Goal: Task Accomplishment & Management: Complete application form

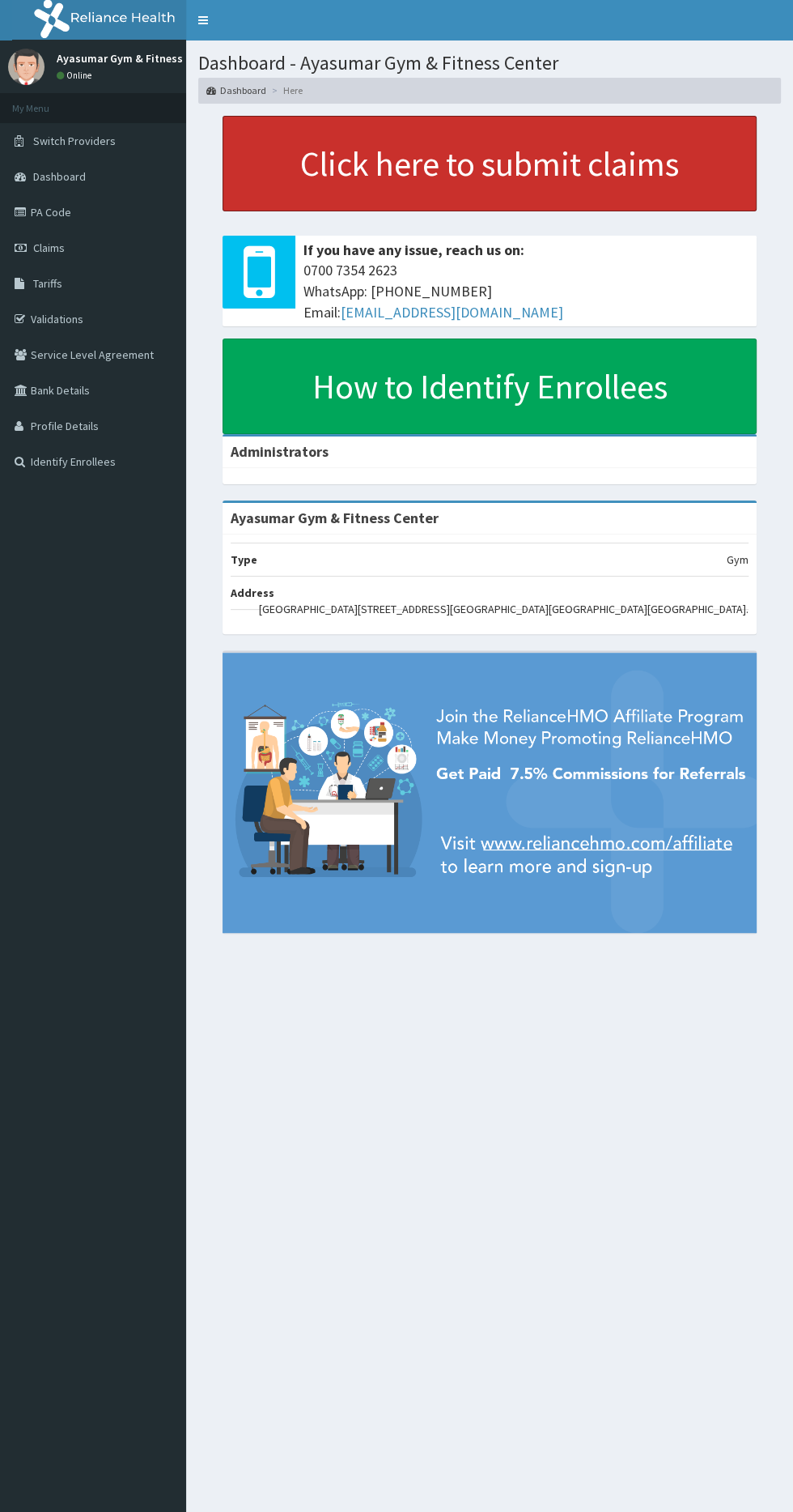
click at [365, 177] on link "Click here to submit claims" at bounding box center [490, 163] width 534 height 95
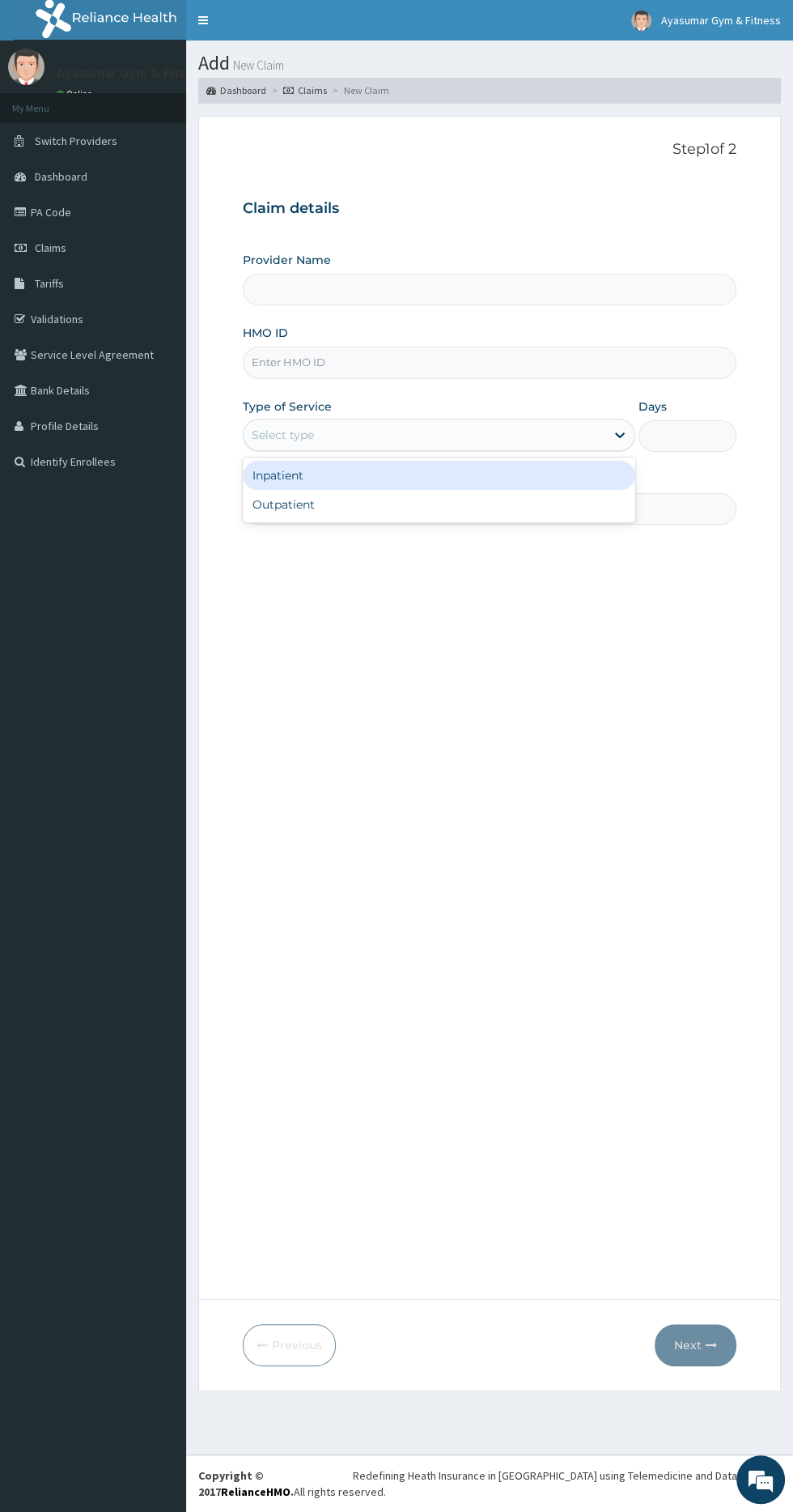
type input "Ayasumar Gym & Fitness Center"
type input "1"
click at [502, 361] on input "HMO ID" at bounding box center [490, 362] width 494 height 31
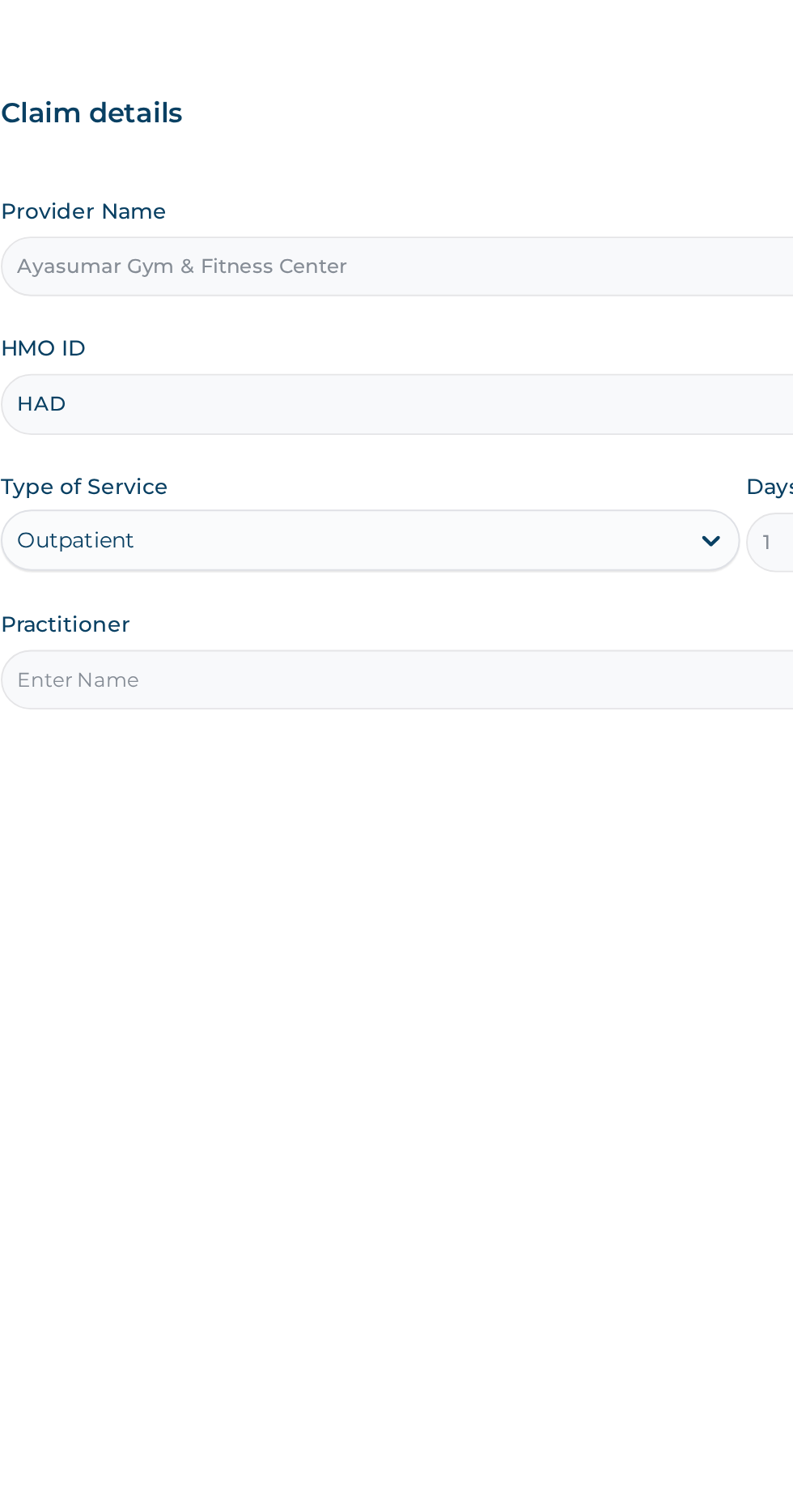
type input "HAD/10001/A"
click at [279, 507] on input "Practitioner" at bounding box center [490, 509] width 494 height 31
type input "COACH BEAM"
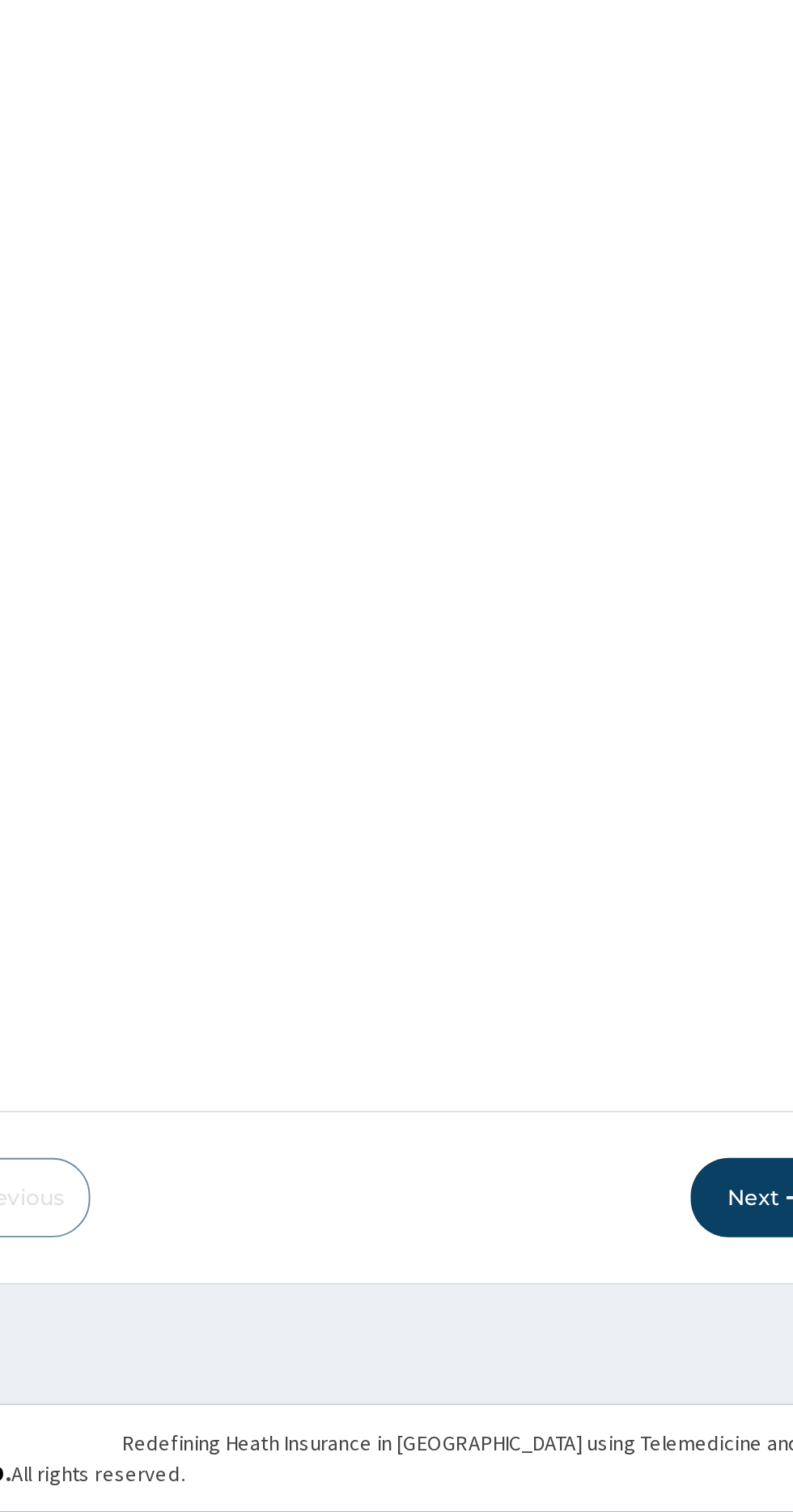
click at [675, 1333] on button "Next" at bounding box center [696, 1345] width 82 height 42
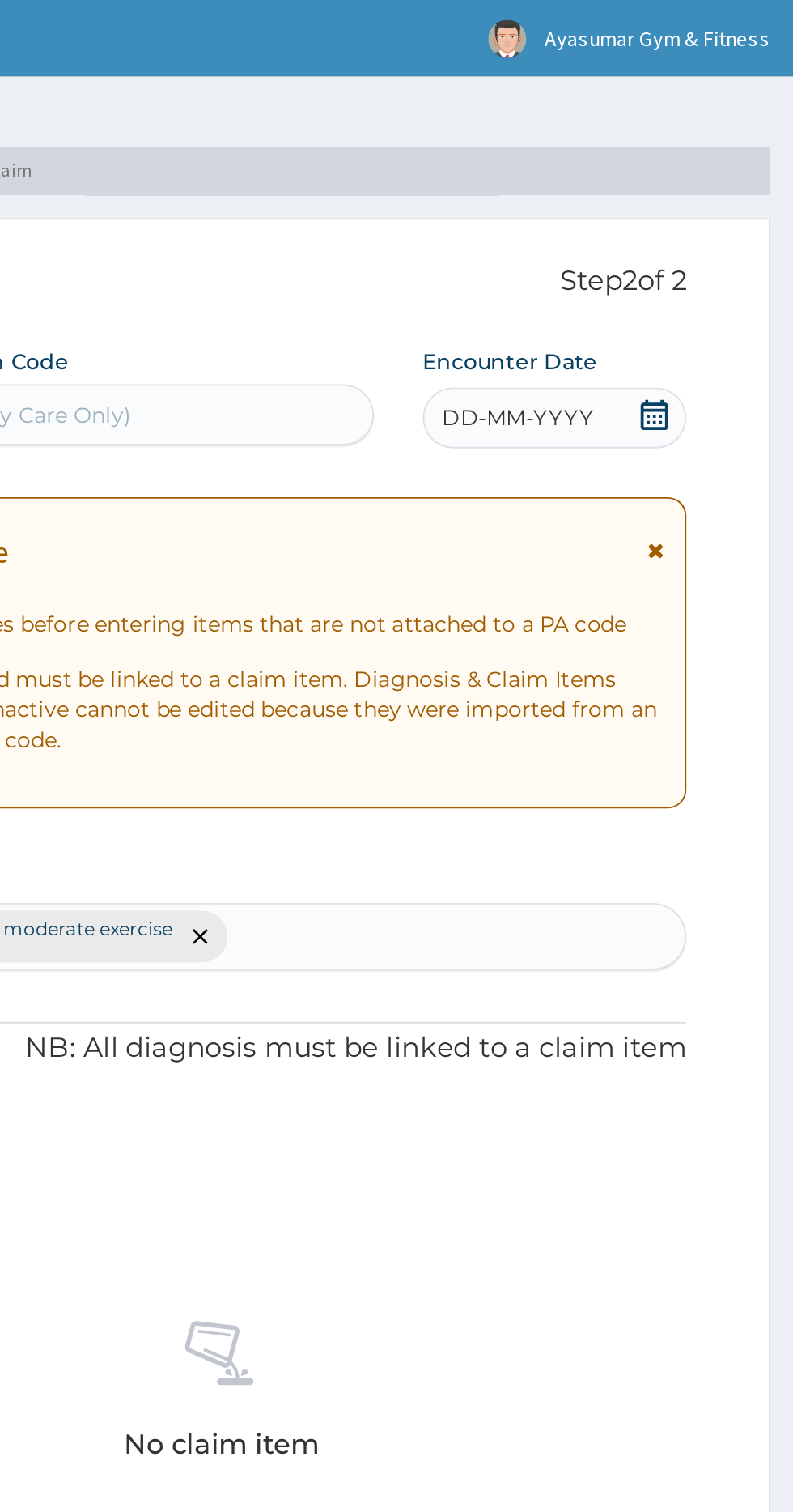
click at [705, 229] on div "DD-MM-YYYY" at bounding box center [667, 222] width 140 height 32
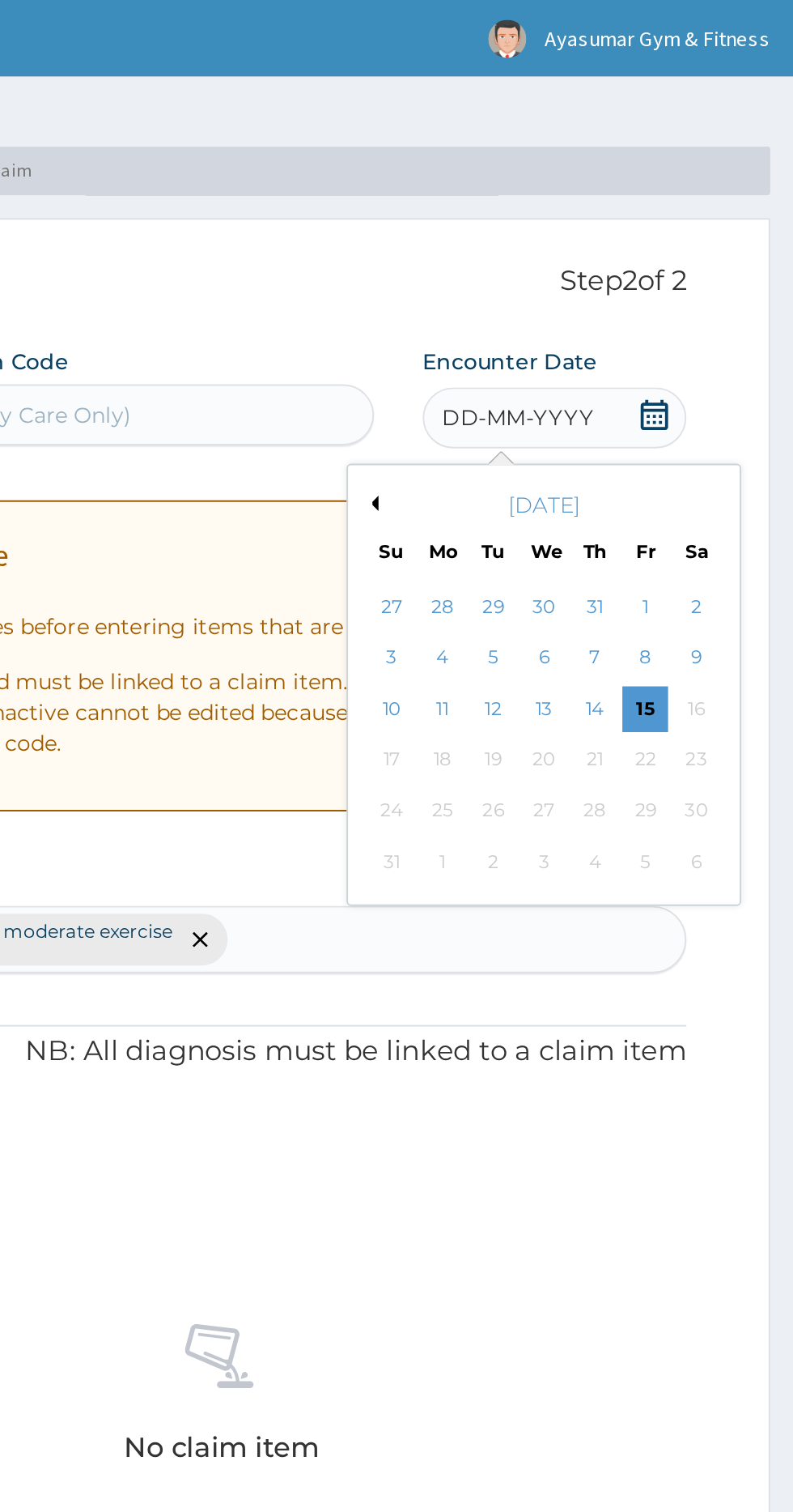
click at [710, 372] on div "15" at bounding box center [714, 376] width 24 height 24
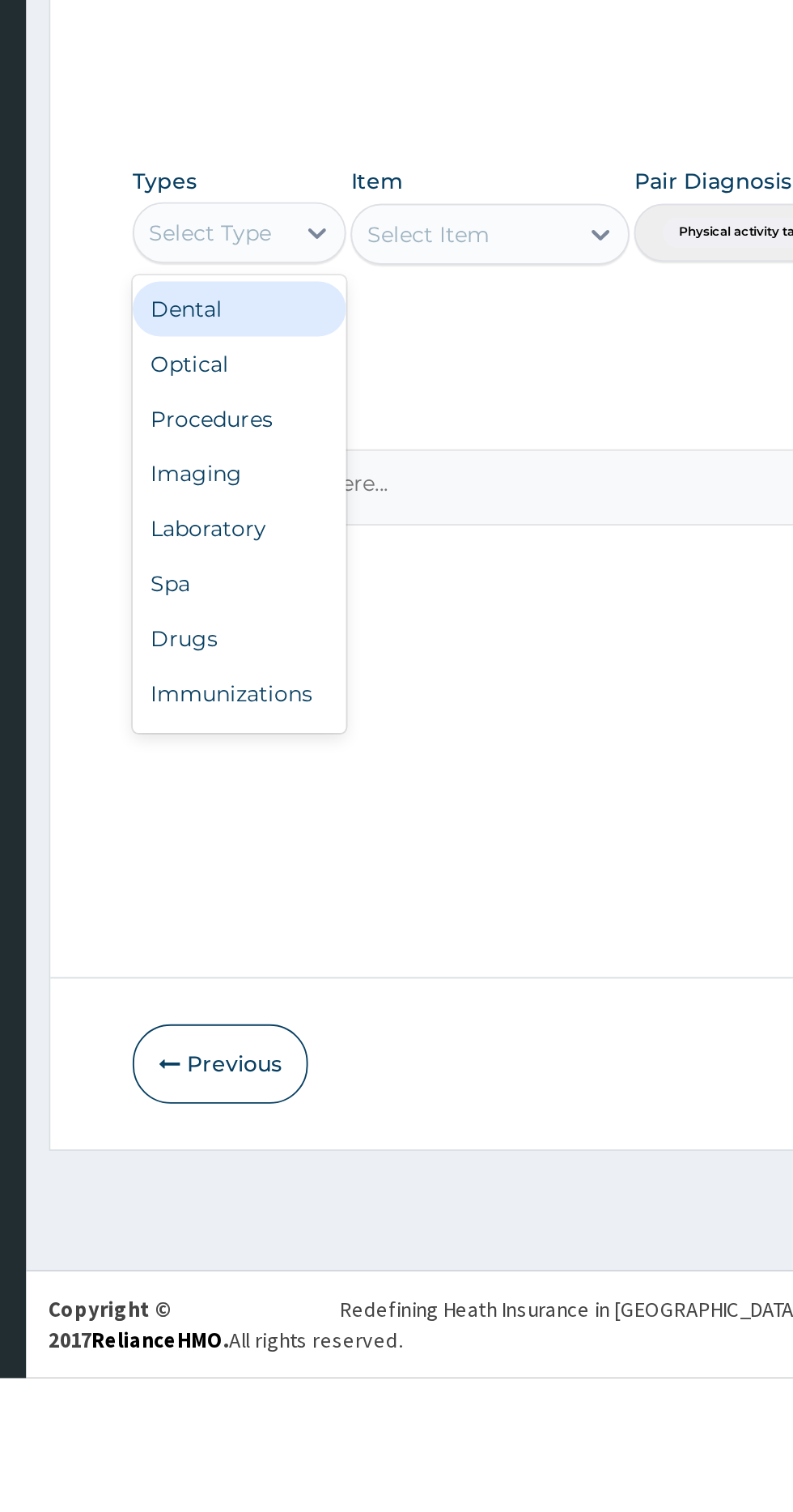
scroll to position [54, 0]
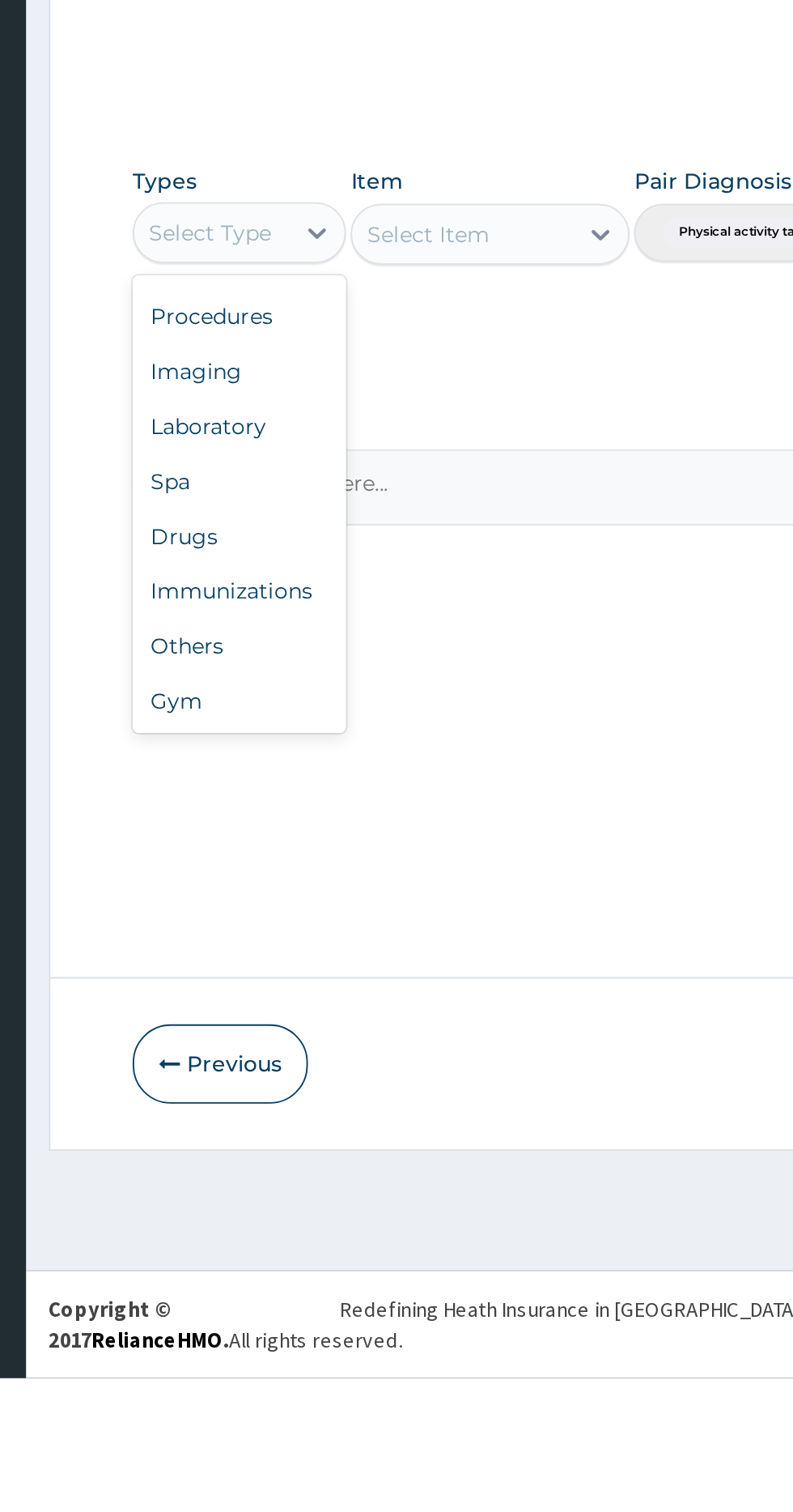
click at [309, 1142] on div "Gym" at bounding box center [299, 1152] width 114 height 29
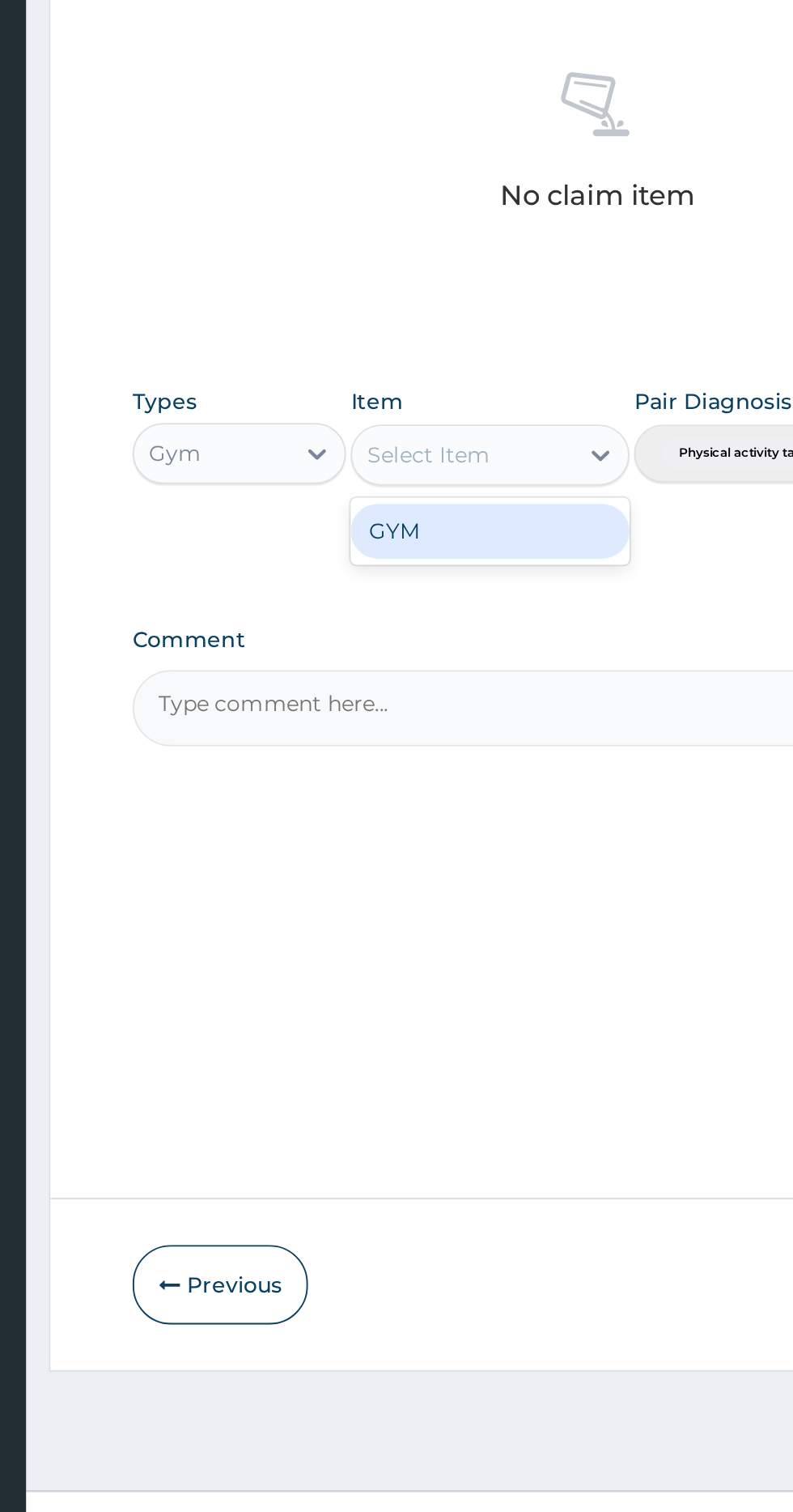
click at [448, 935] on div "GYM" at bounding box center [432, 945] width 148 height 29
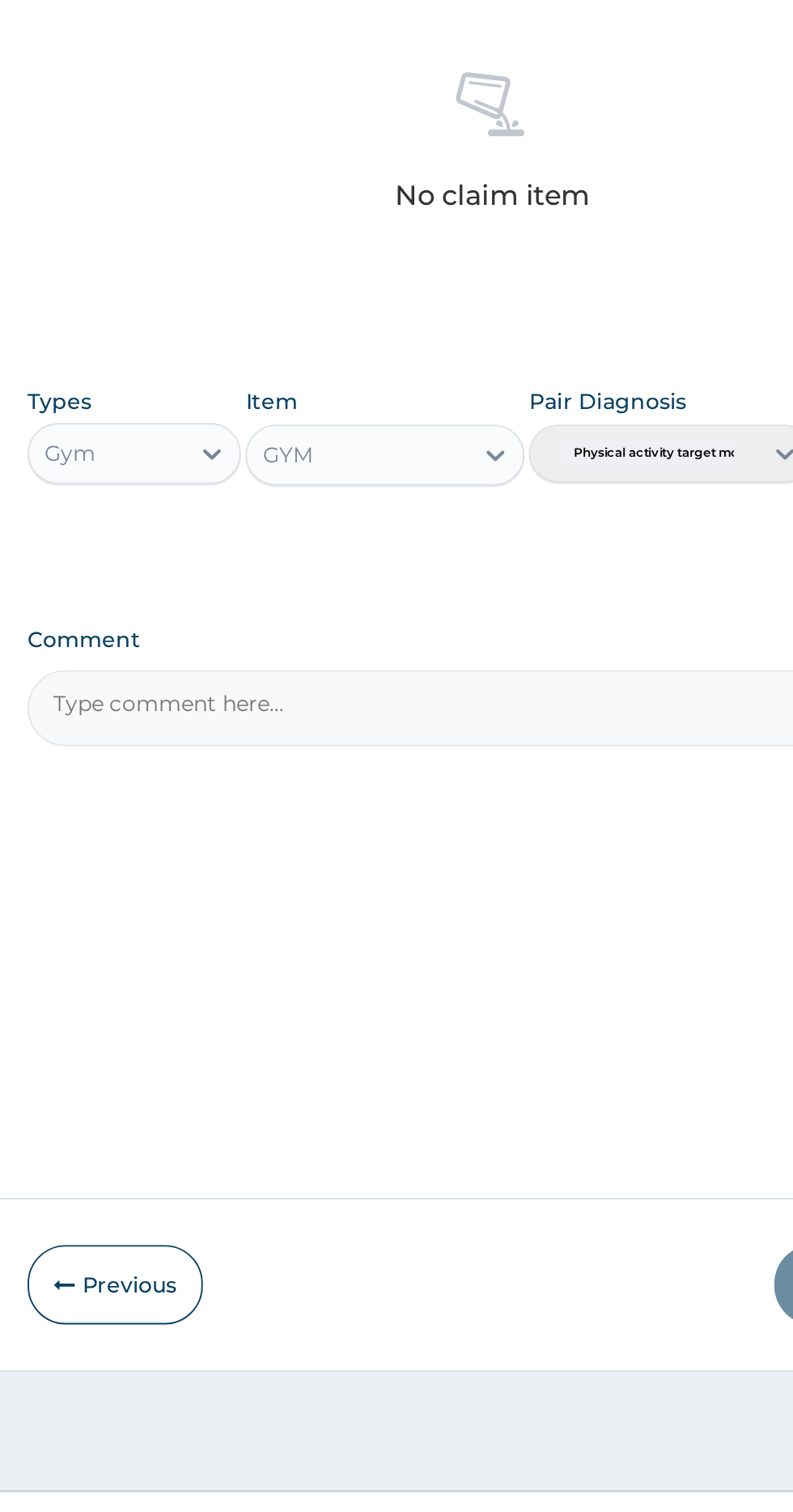
scroll to position [0, 0]
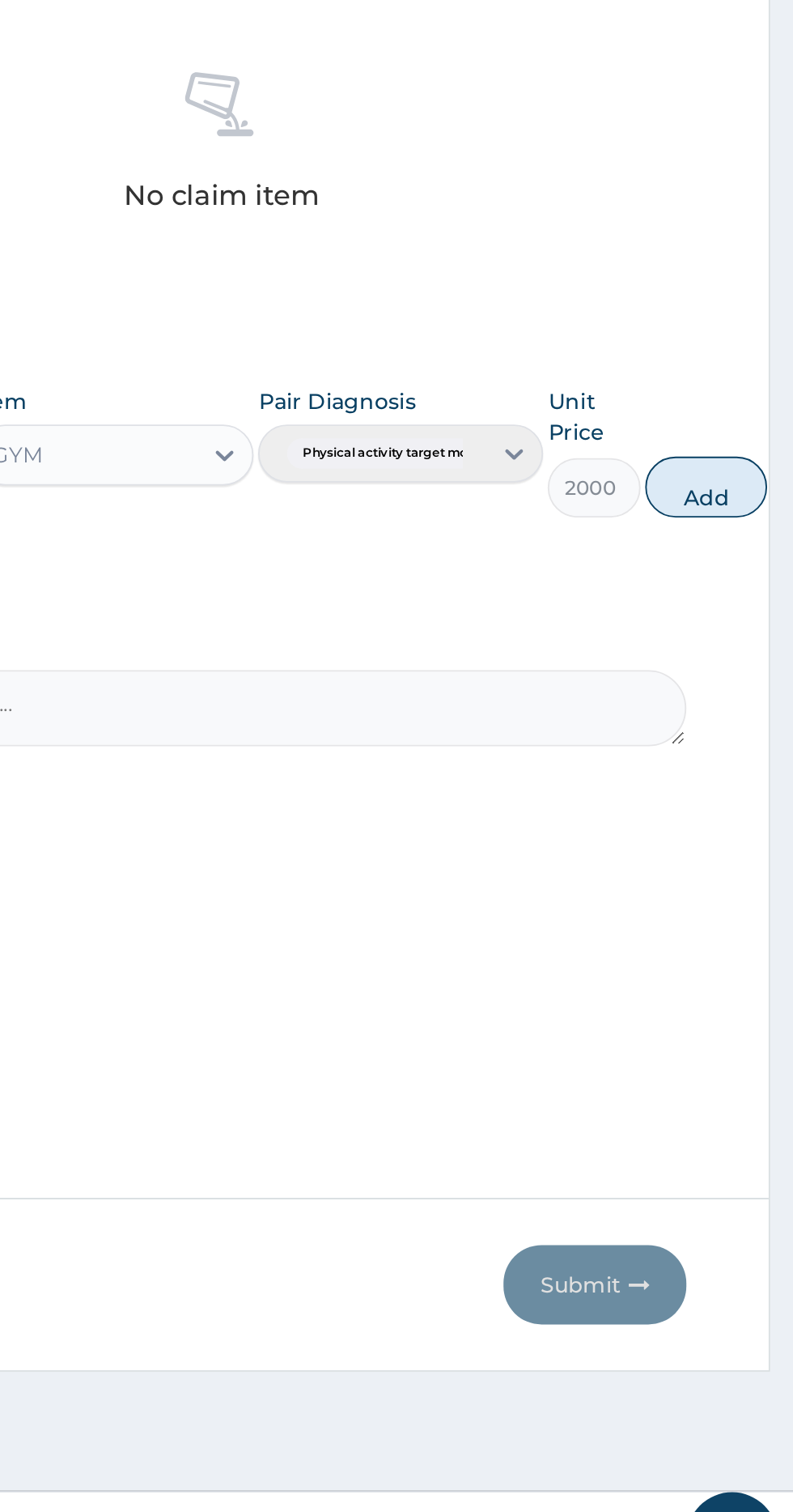
click at [753, 912] on button "Add" at bounding box center [746, 921] width 65 height 32
type input "0"
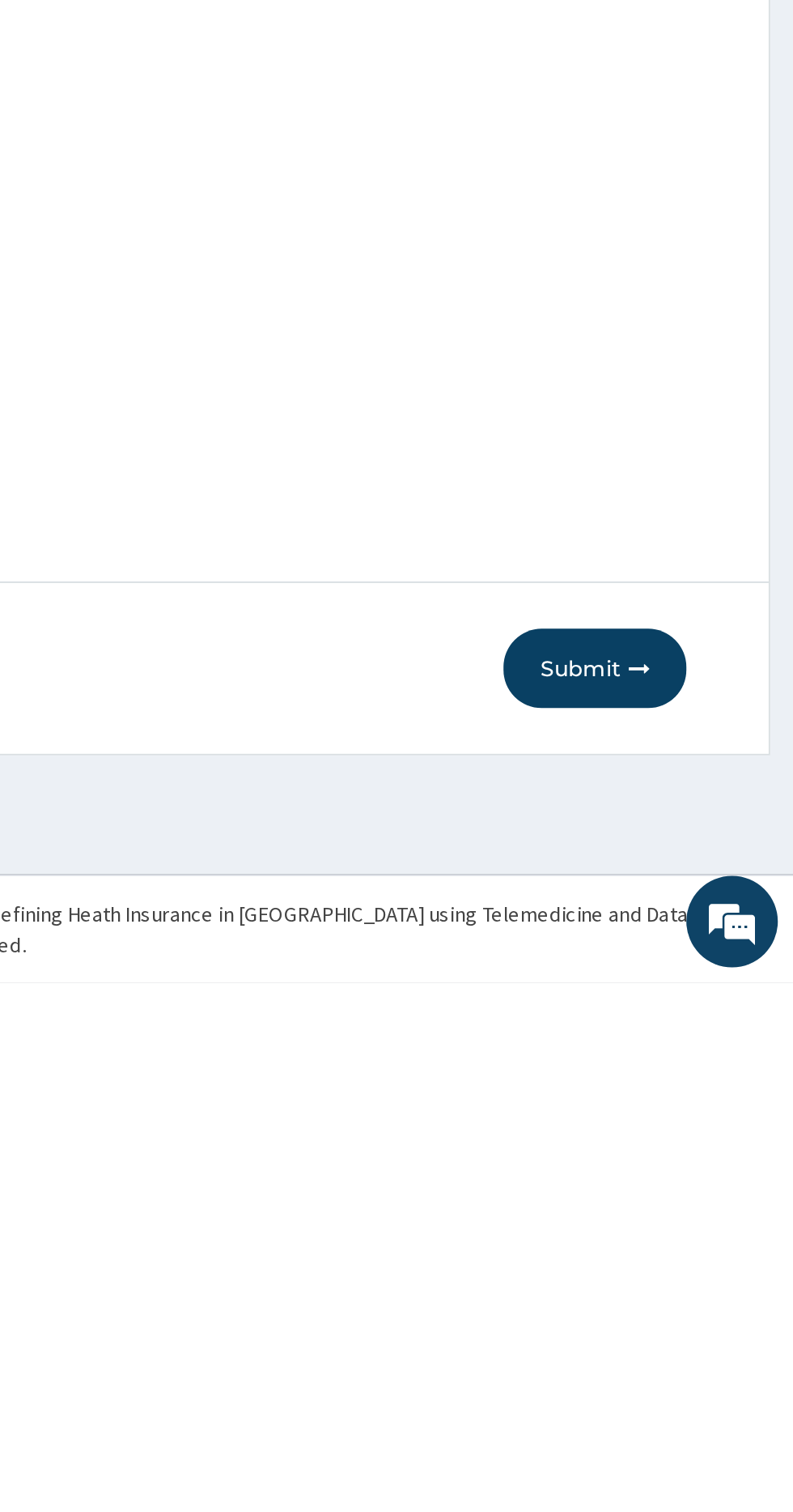
click at [700, 1342] on button "Submit" at bounding box center [688, 1345] width 97 height 42
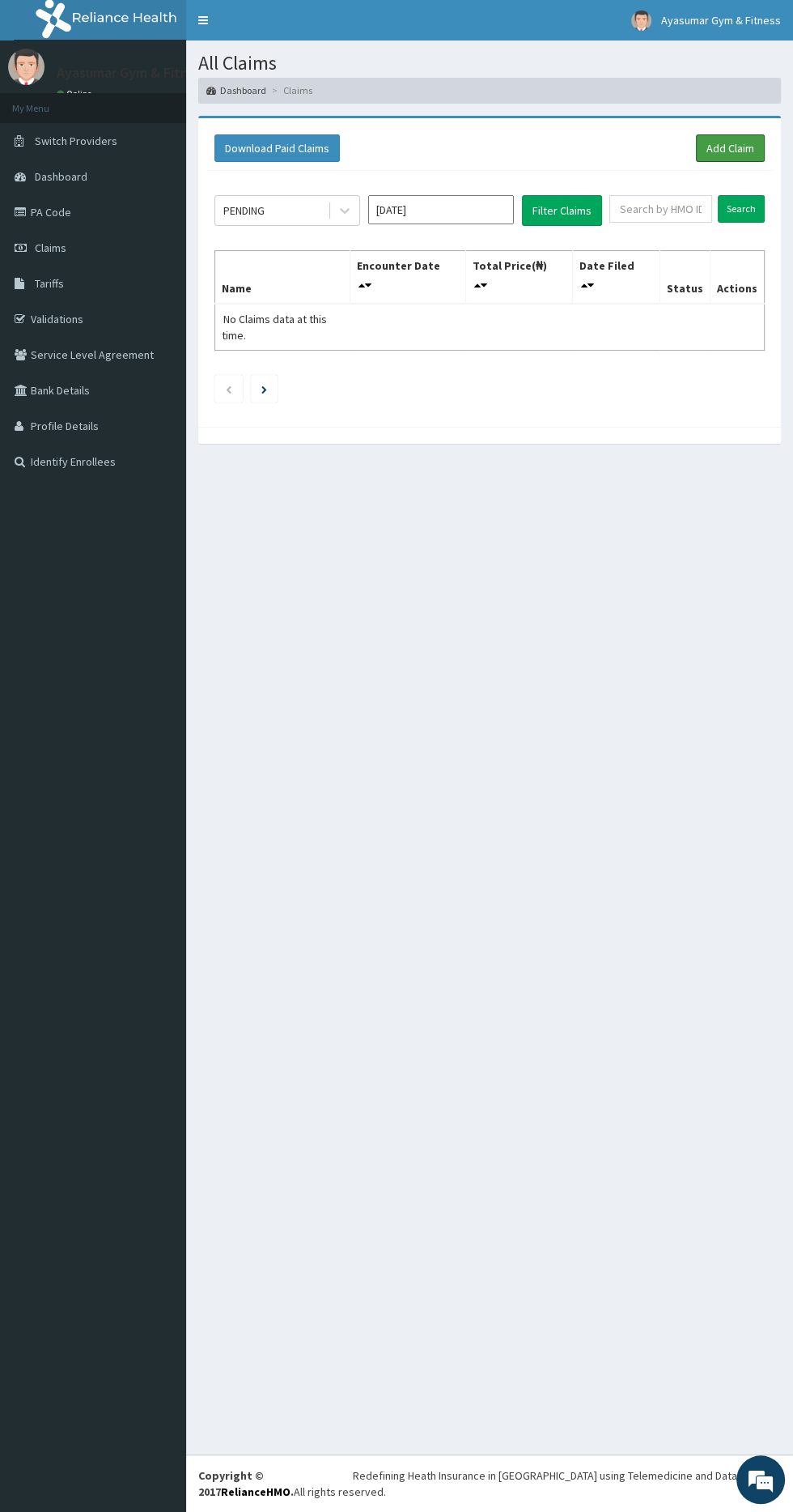
click at [752, 148] on link "Add Claim" at bounding box center [730, 148] width 69 height 27
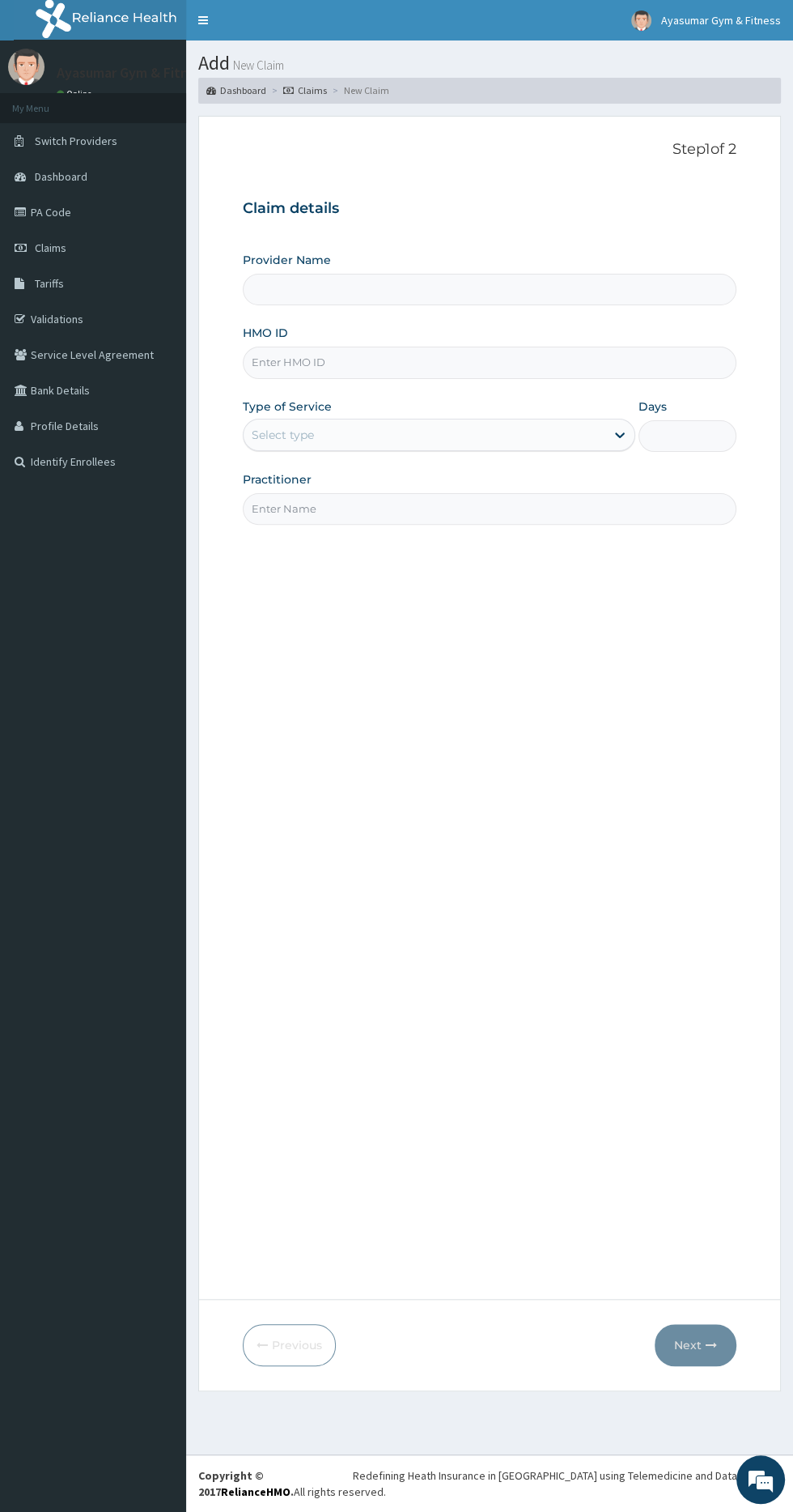
type input "Ayasumar Gym & Fitness Center"
type input "1"
click at [479, 361] on input "HMO ID" at bounding box center [490, 362] width 494 height 31
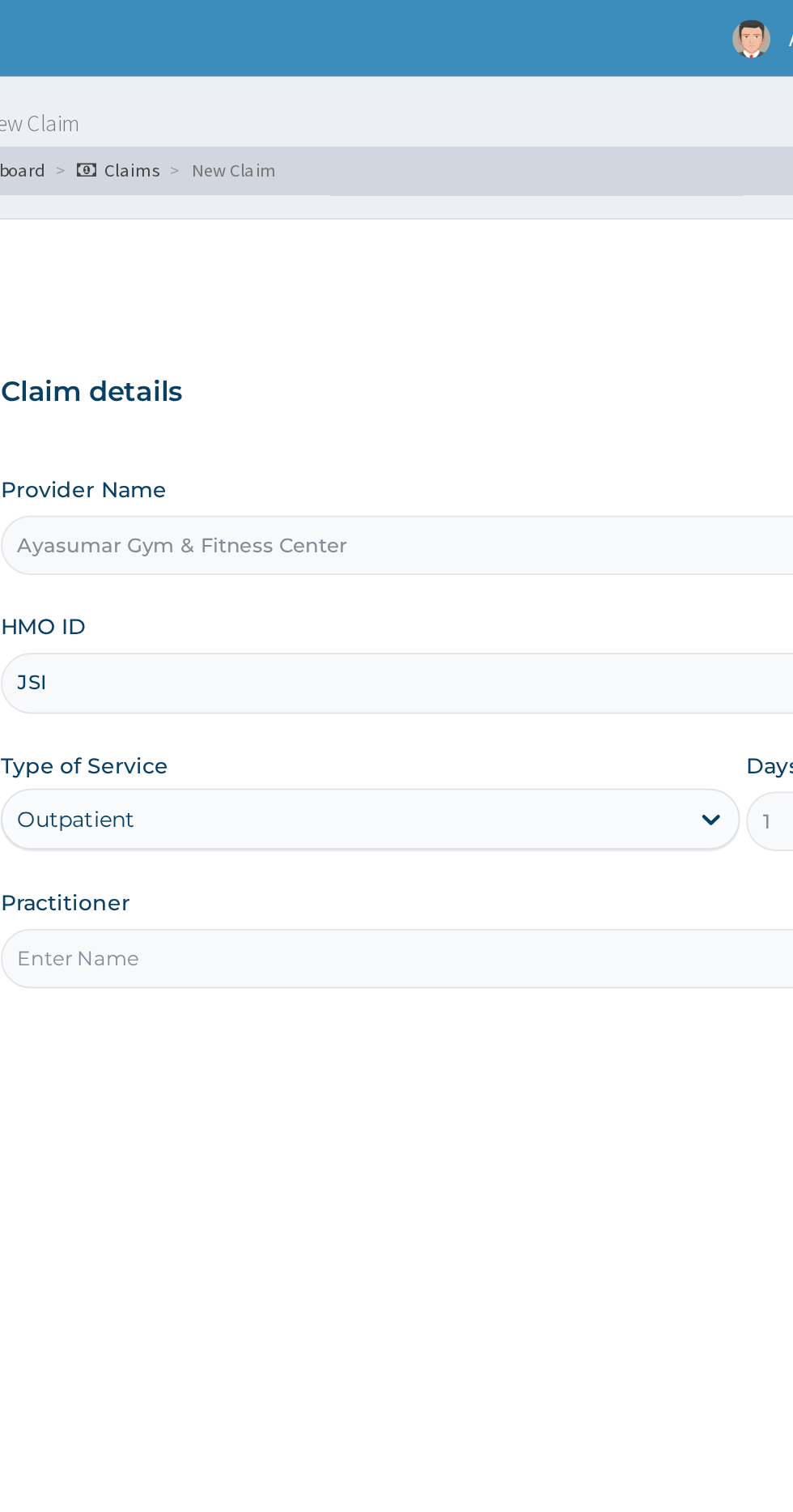
type input "JSI/10024/A"
click at [404, 510] on input "Practitioner" at bounding box center [490, 509] width 494 height 31
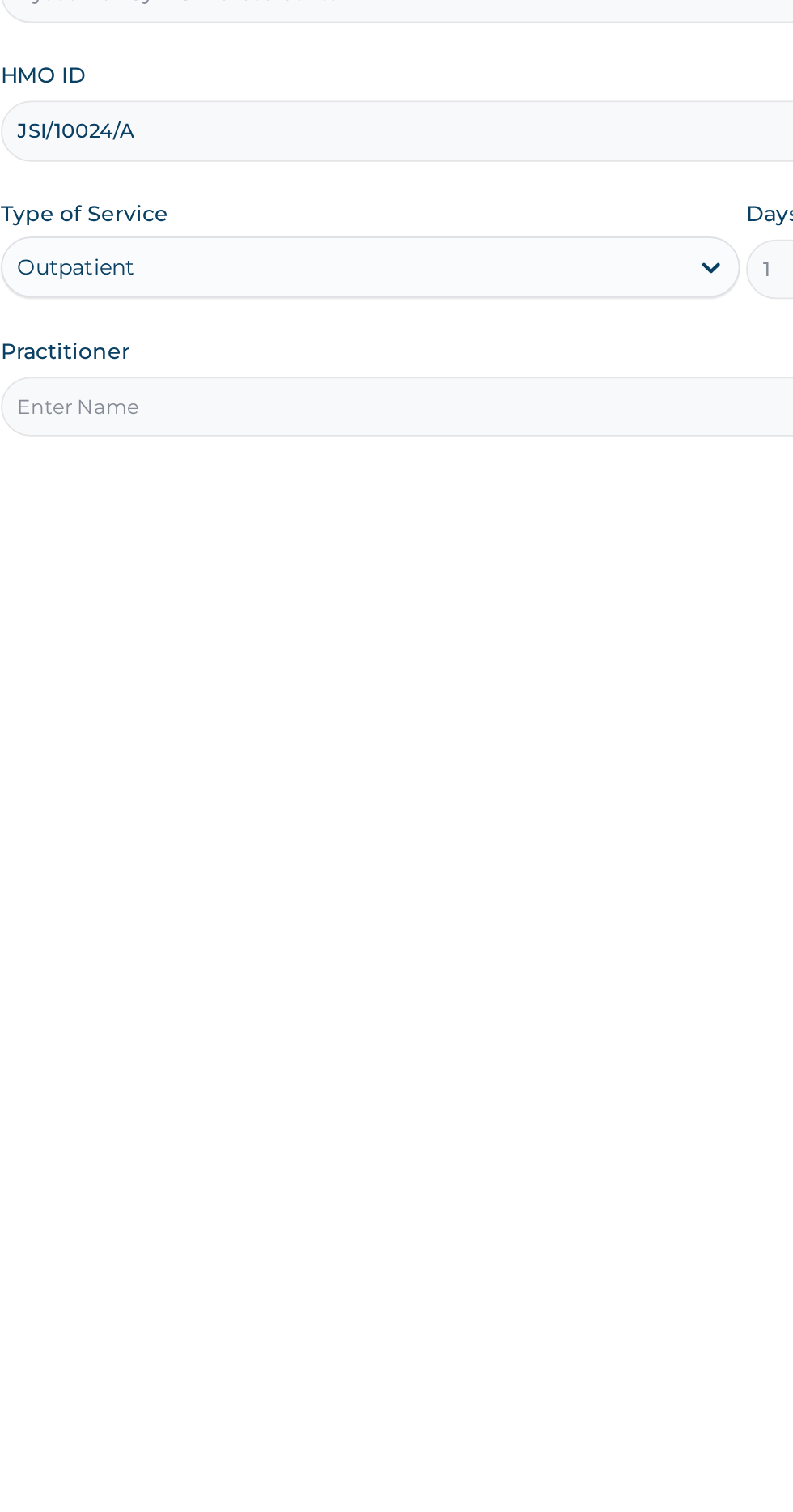
type input "COACH BEAM"
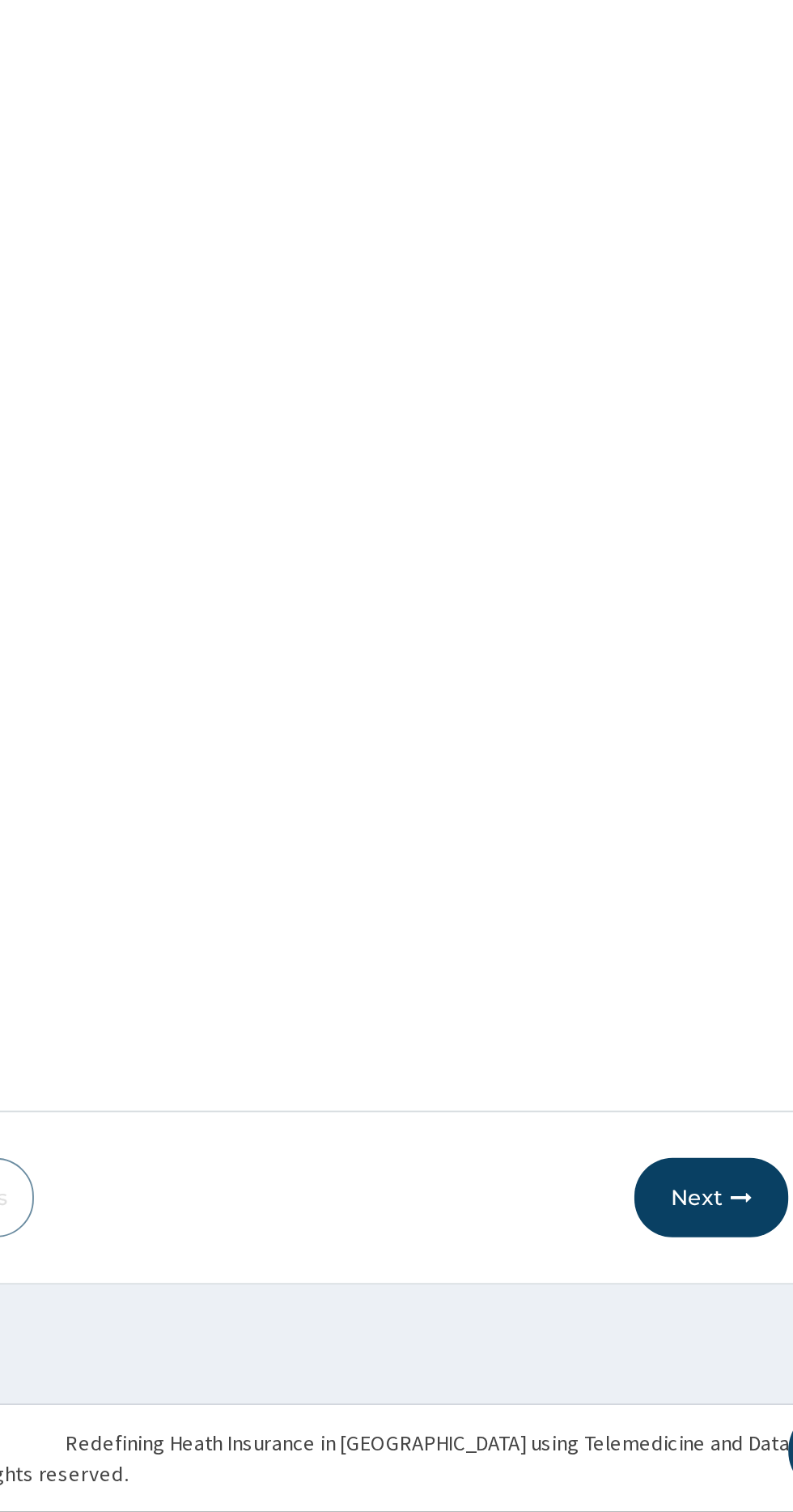
click at [681, 1344] on button "Next" at bounding box center [696, 1345] width 82 height 42
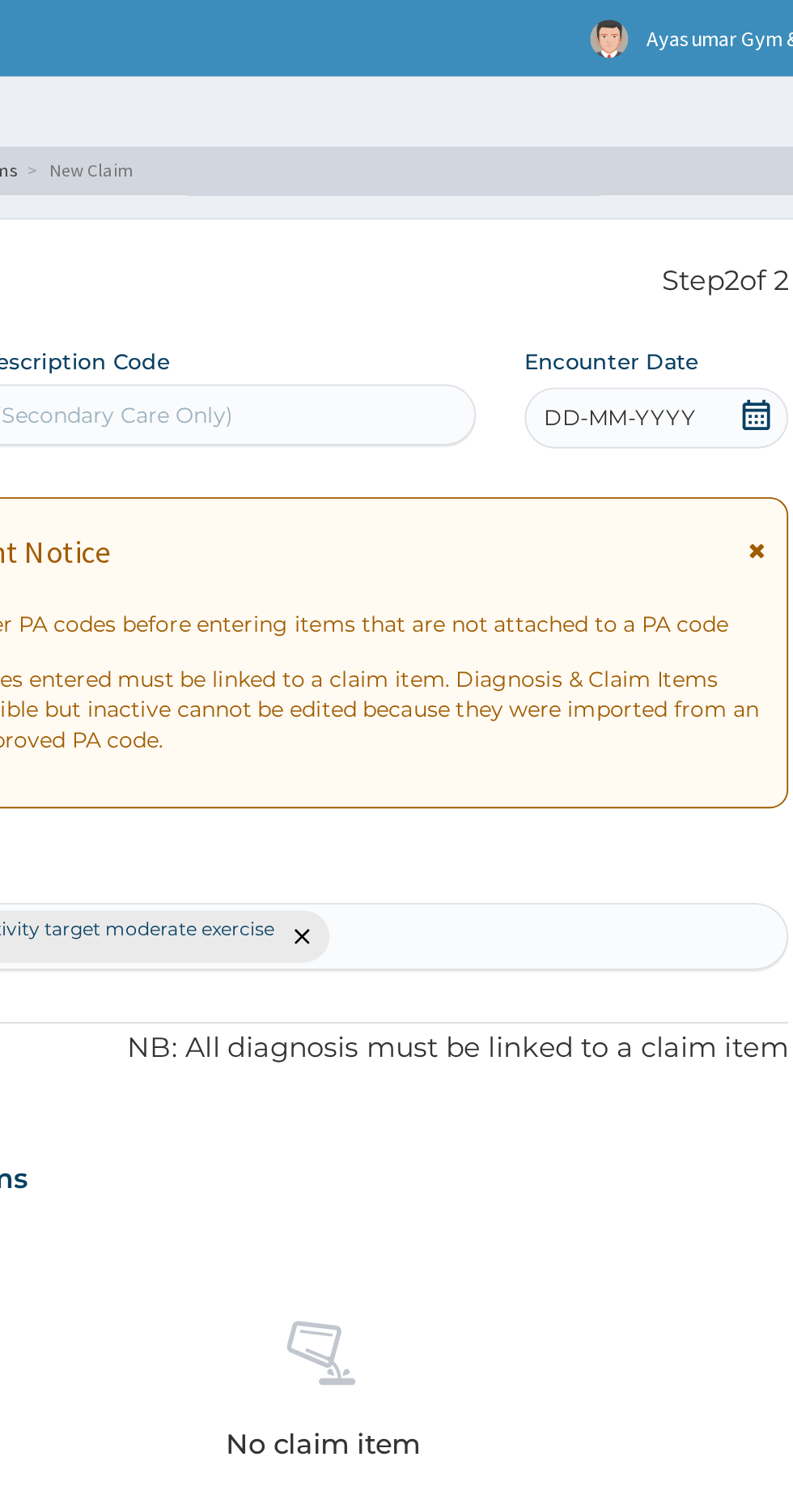
click at [714, 216] on icon at bounding box center [719, 220] width 17 height 17
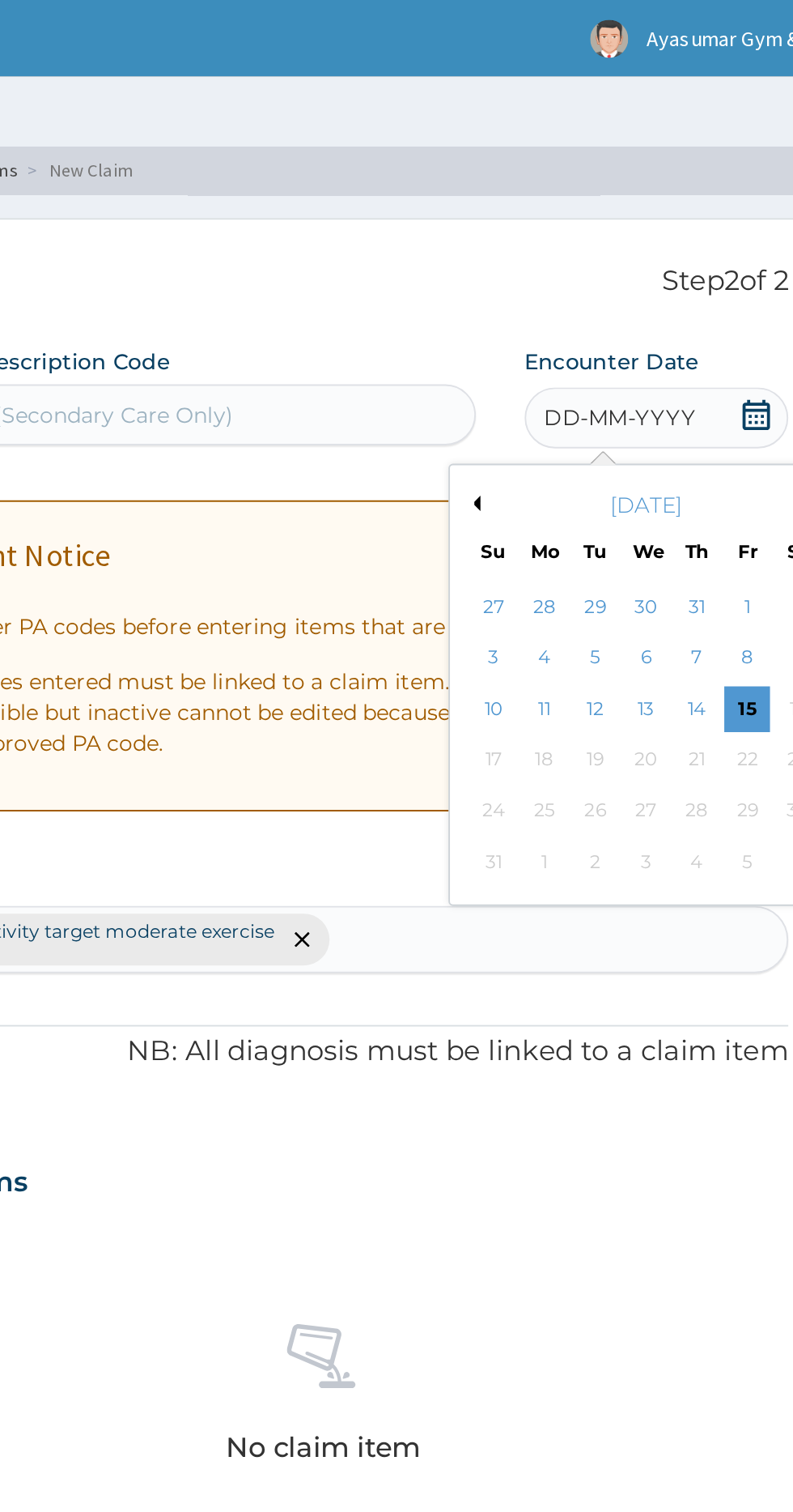
click at [714, 375] on div "15" at bounding box center [714, 376] width 24 height 24
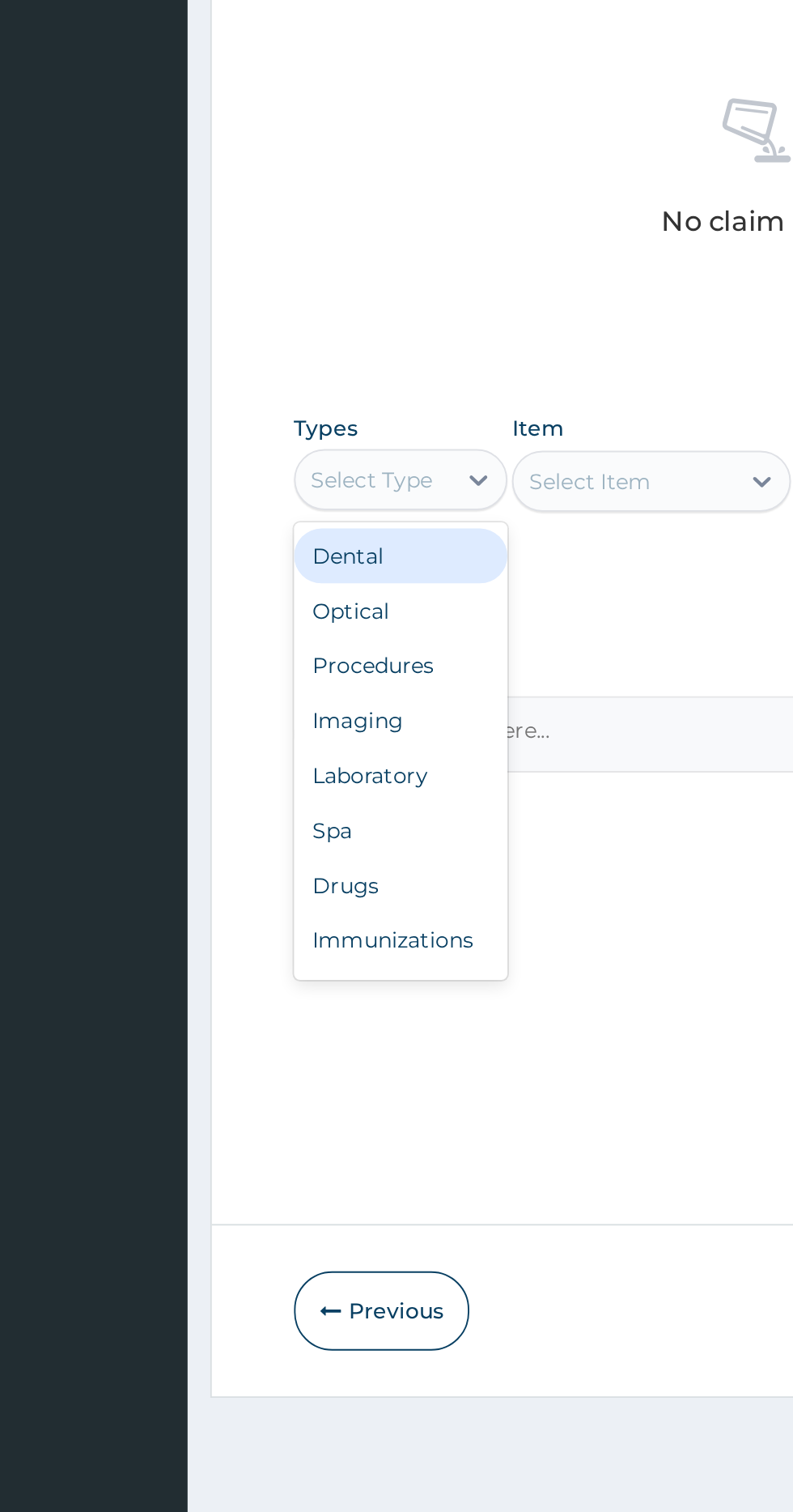
scroll to position [54, 0]
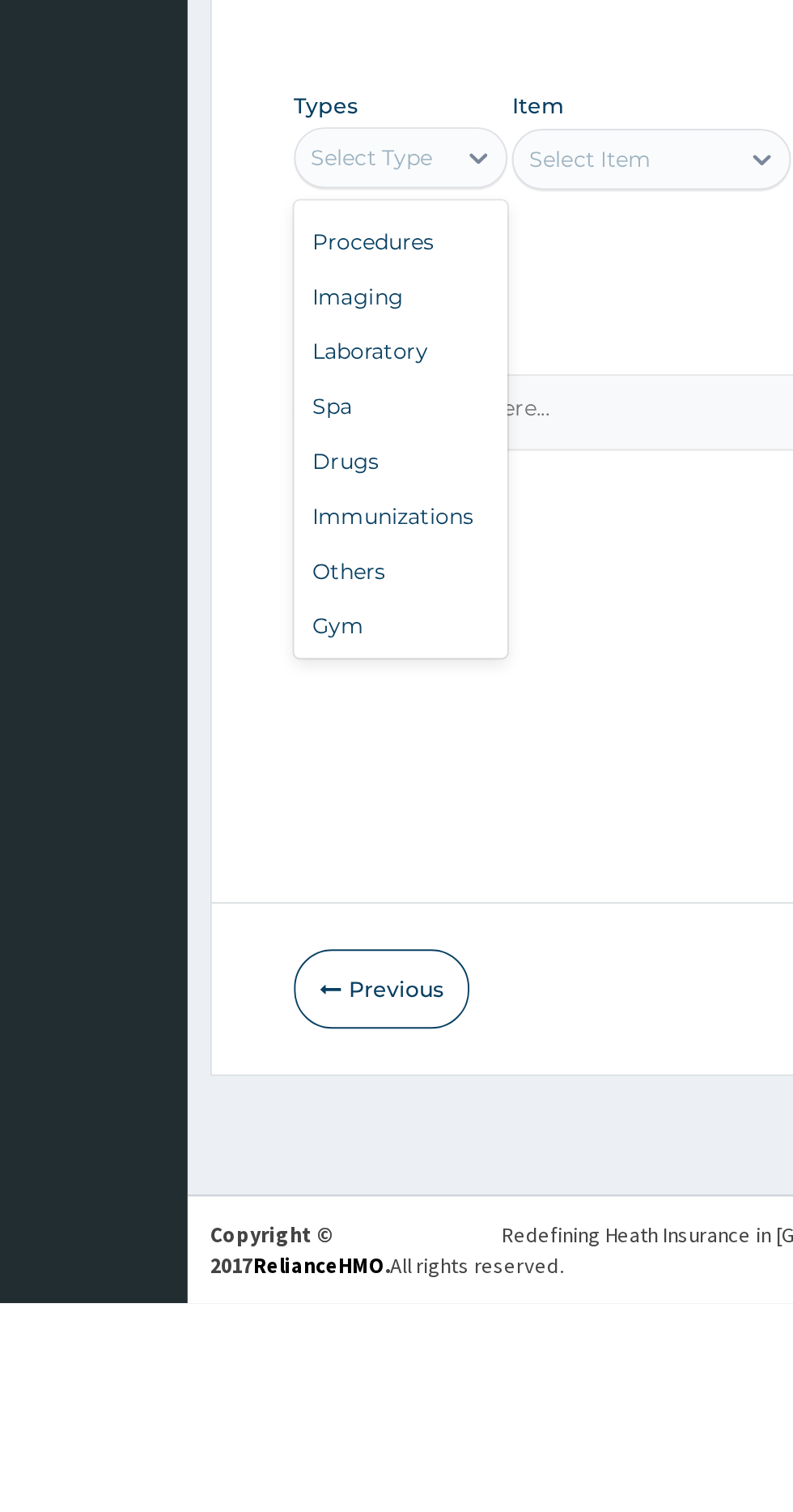
click at [298, 1146] on div "Gym" at bounding box center [299, 1152] width 114 height 29
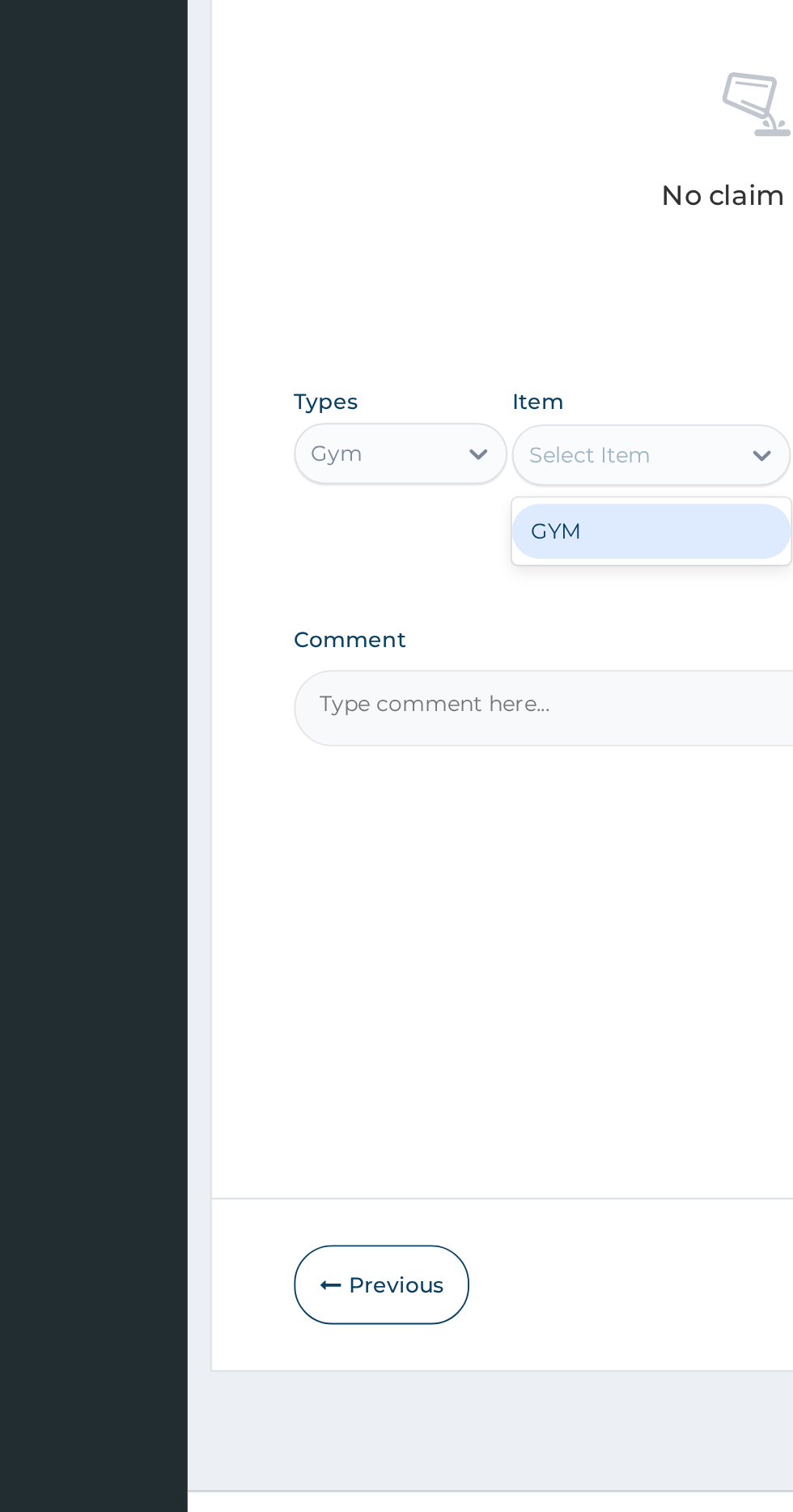
click at [411, 937] on div "GYM" at bounding box center [432, 945] width 148 height 29
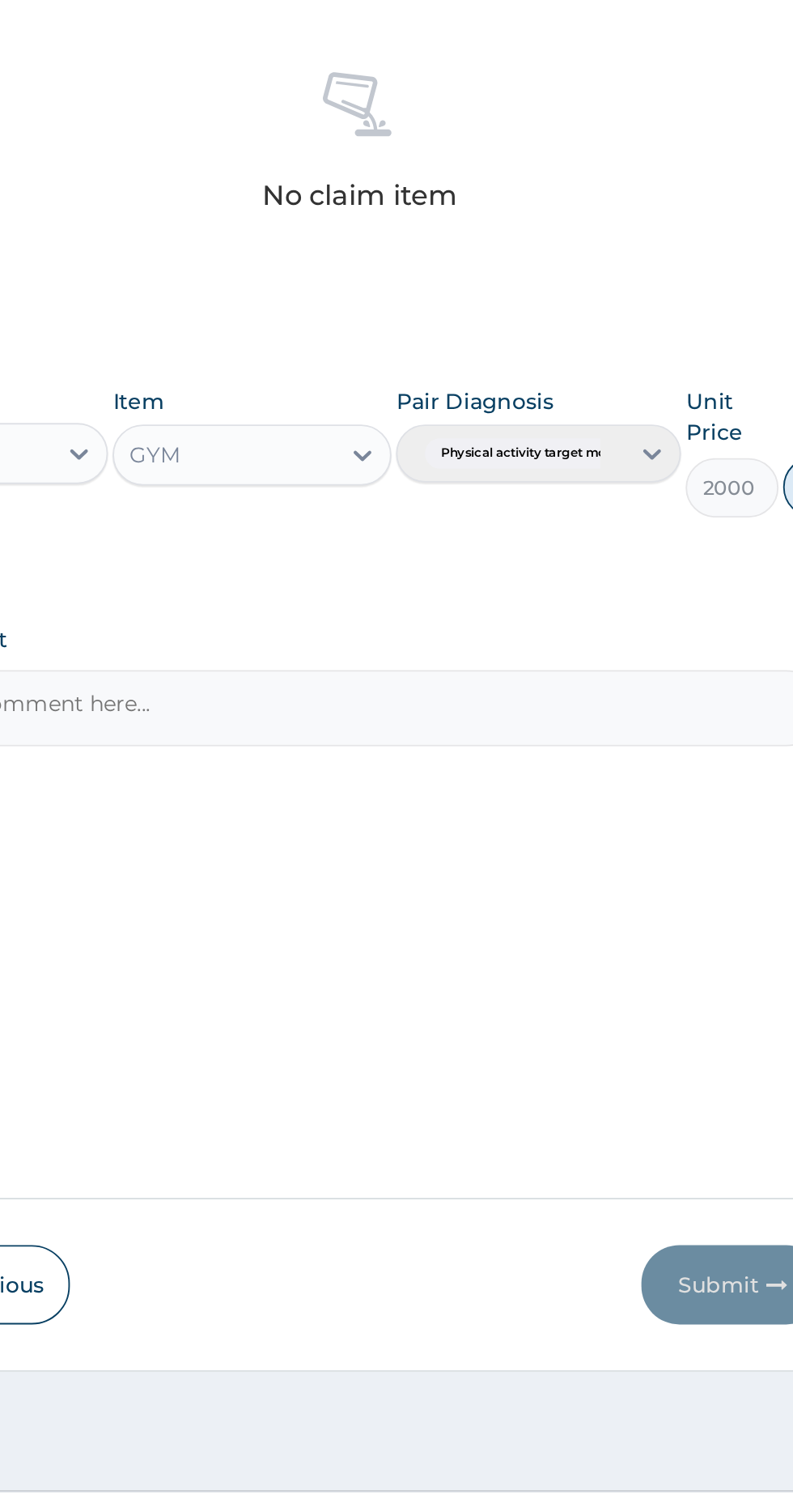
scroll to position [0, 0]
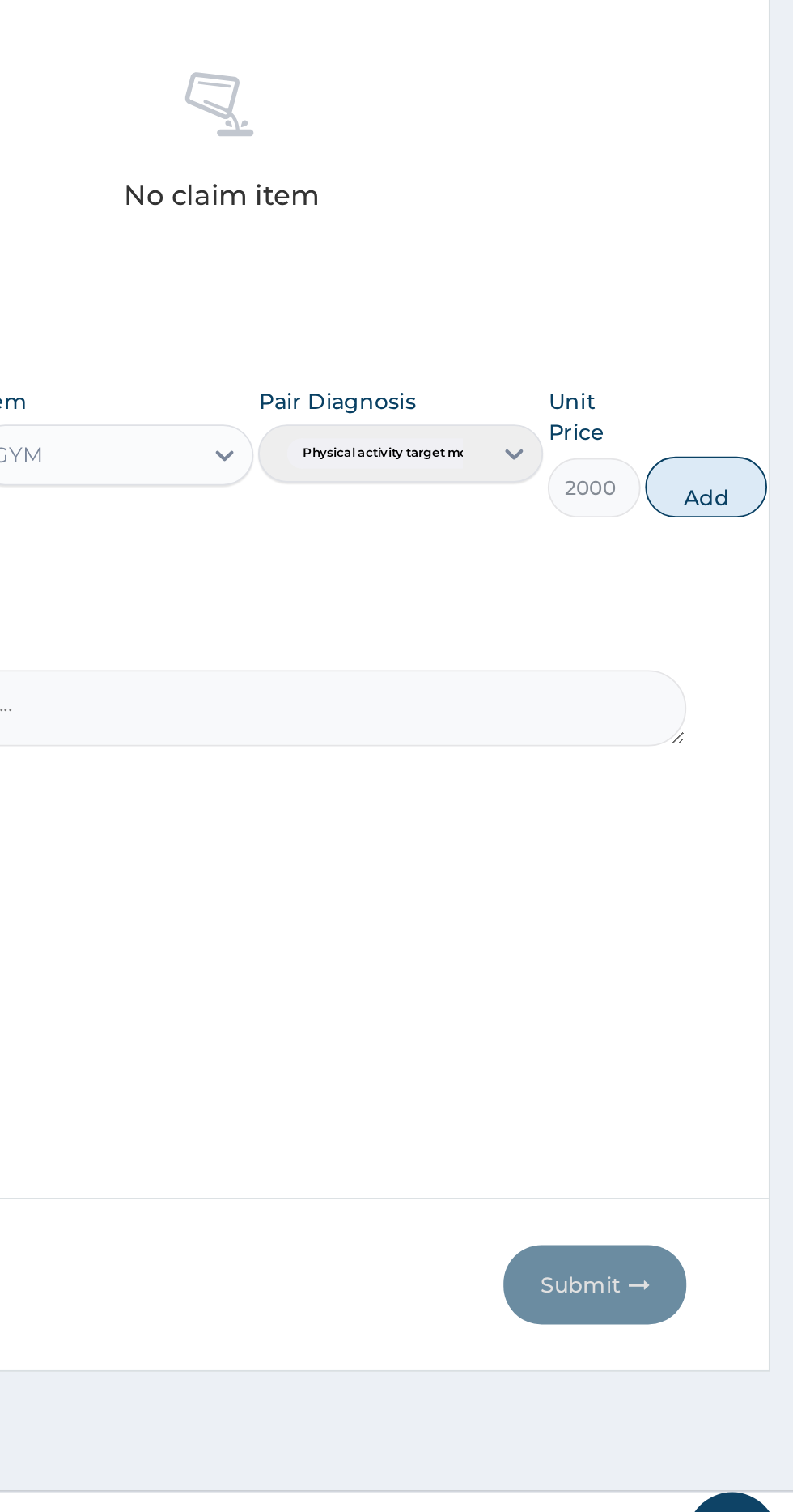
click at [754, 920] on button "Add" at bounding box center [746, 921] width 65 height 32
type input "0"
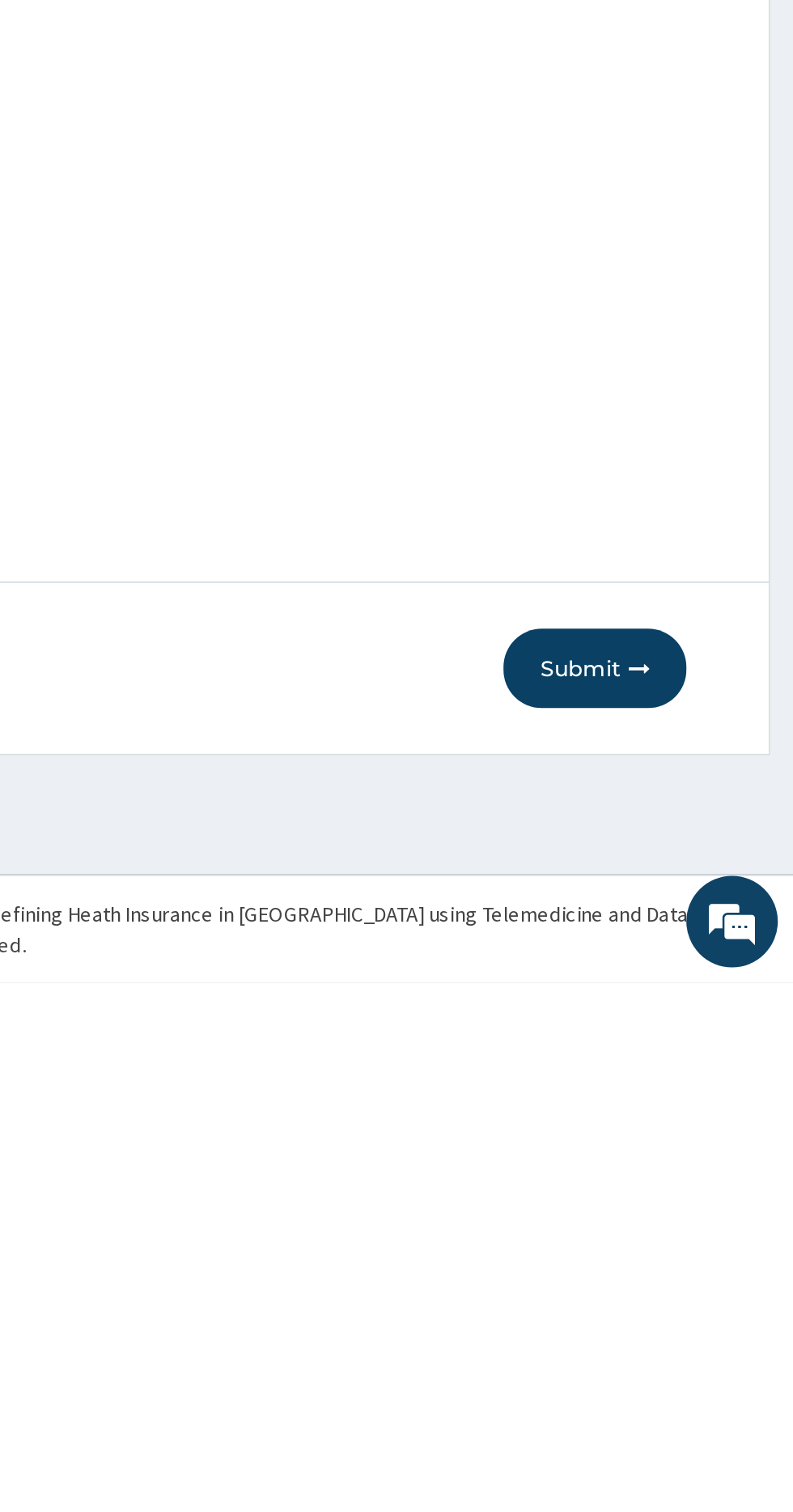
click at [698, 1342] on button "Submit" at bounding box center [688, 1345] width 97 height 42
